Goal: Information Seeking & Learning: Find specific fact

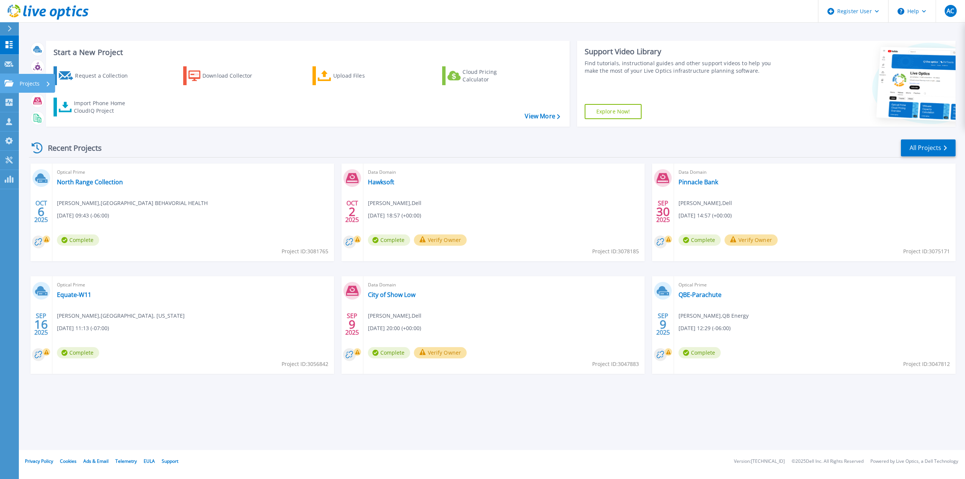
click at [8, 86] on icon at bounding box center [9, 83] width 9 height 6
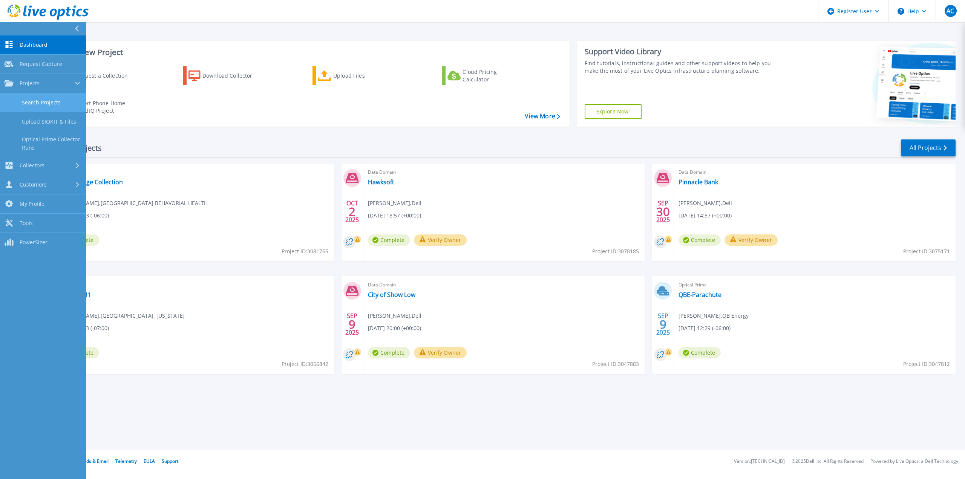
click at [51, 103] on link "Search Projects" at bounding box center [43, 102] width 86 height 19
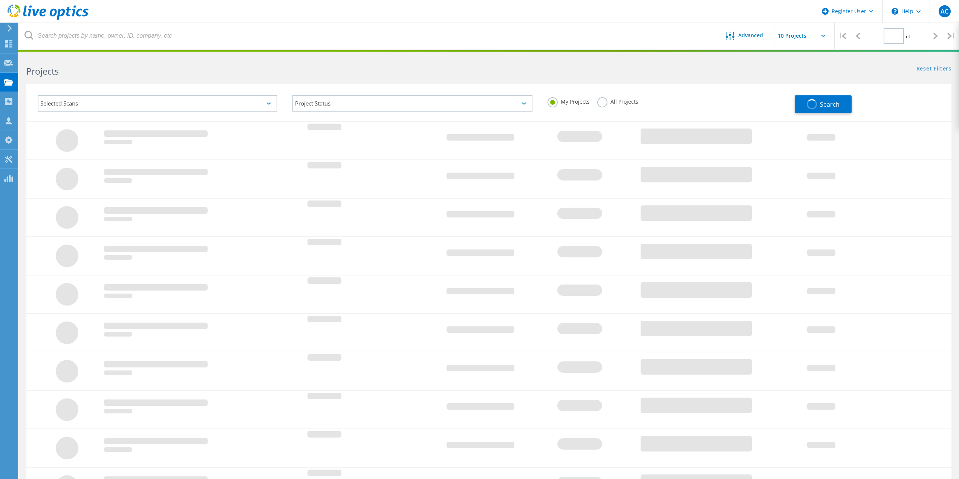
type input "1"
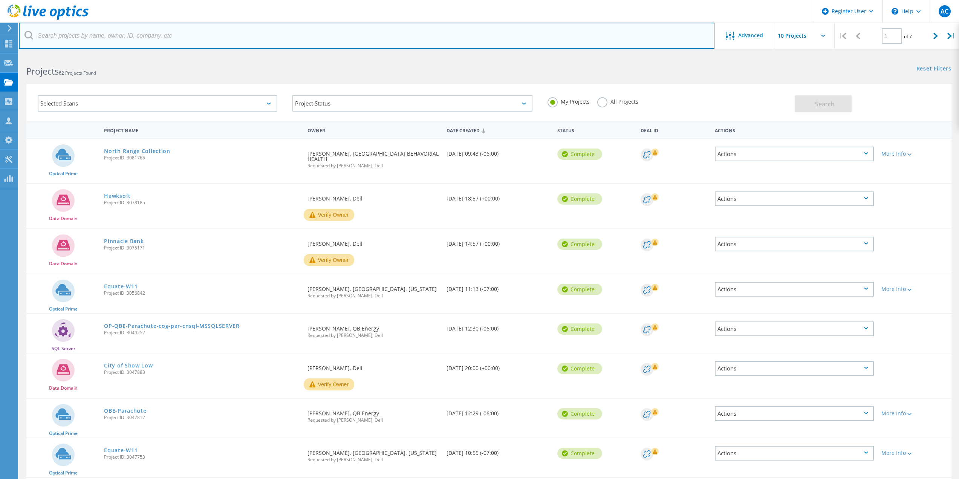
click at [143, 39] on input "text" at bounding box center [367, 36] width 696 height 26
paste input "Aleizja C. Owens <acowens@canoncity.gov>"
drag, startPoint x: 88, startPoint y: 34, endPoint x: 34, endPoint y: 35, distance: 54.3
click at [34, 35] on input "Aleizja C. Owens <acowens@canoncity.gov>" at bounding box center [367, 36] width 696 height 26
click at [128, 32] on input "acowens@canoncity.gov>" at bounding box center [367, 36] width 696 height 26
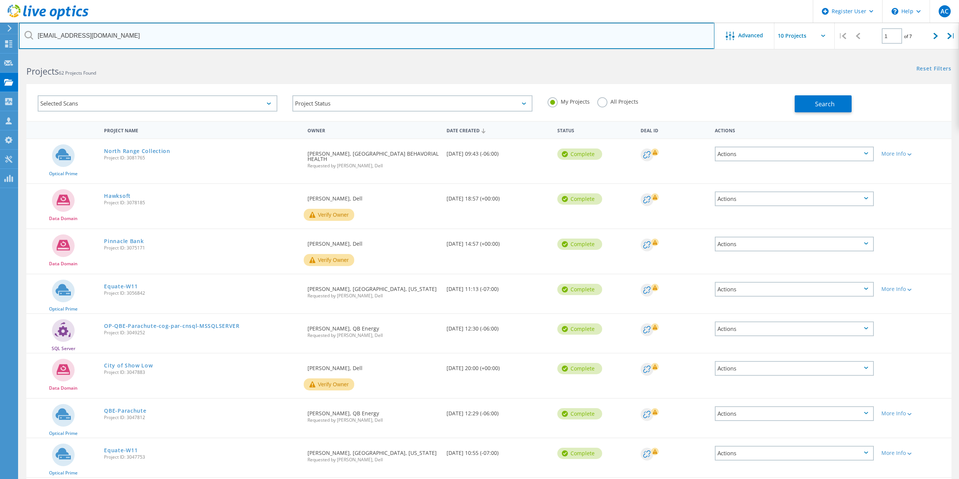
type input "acowens@canoncity.gov"
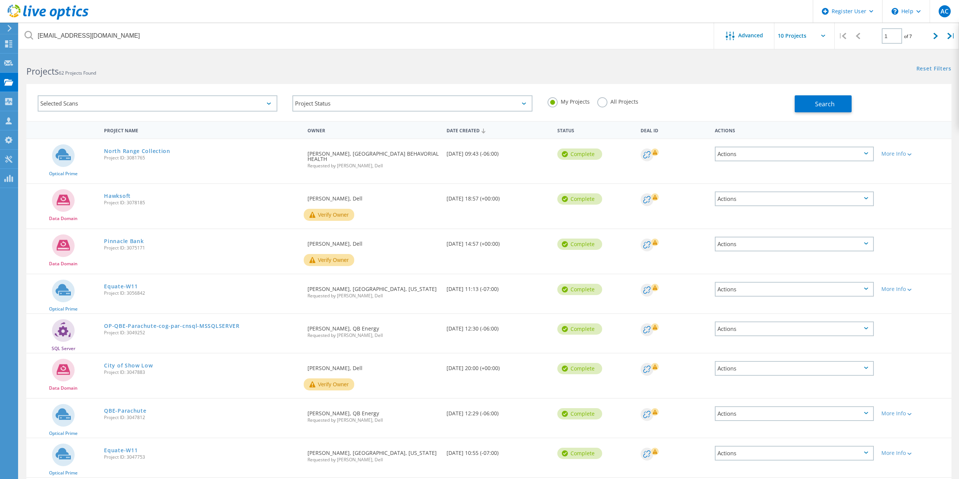
click at [611, 108] on div "All Projects" at bounding box center [617, 102] width 41 height 11
click at [605, 101] on label "All Projects" at bounding box center [617, 100] width 41 height 7
click at [0, 0] on input "All Projects" at bounding box center [0, 0] width 0 height 0
click at [836, 100] on button "Search" at bounding box center [823, 103] width 57 height 17
